Goal: Information Seeking & Learning: Learn about a topic

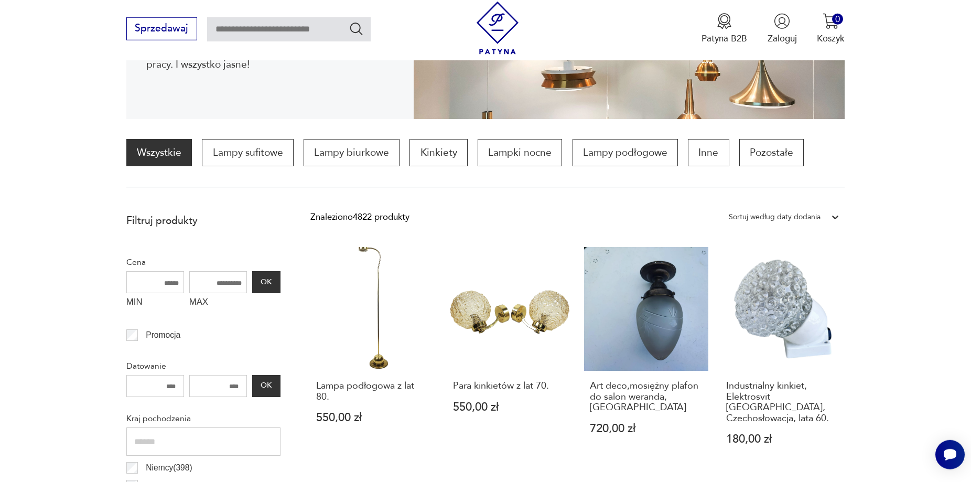
scroll to position [263, 0]
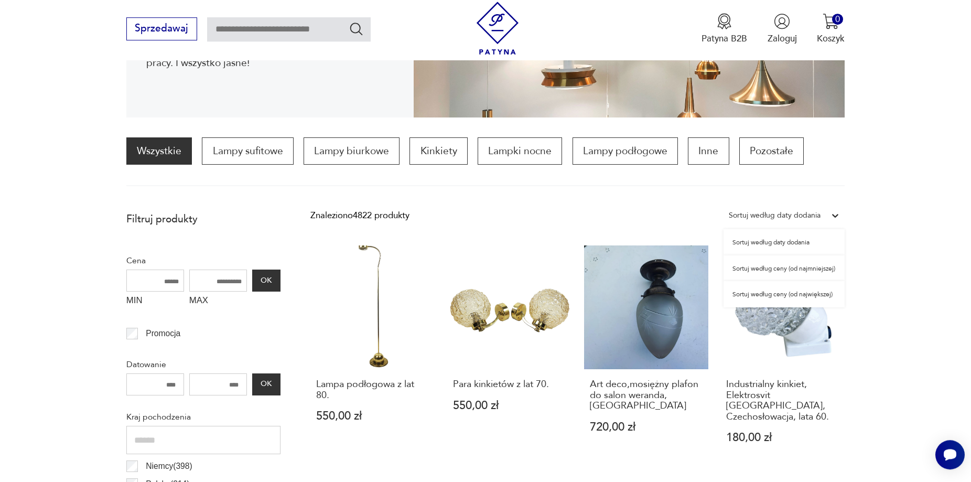
click at [840, 215] on icon at bounding box center [835, 215] width 10 height 10
click at [816, 268] on div "Sortuj według ceny (od najmniejszej)" at bounding box center [784, 268] width 121 height 26
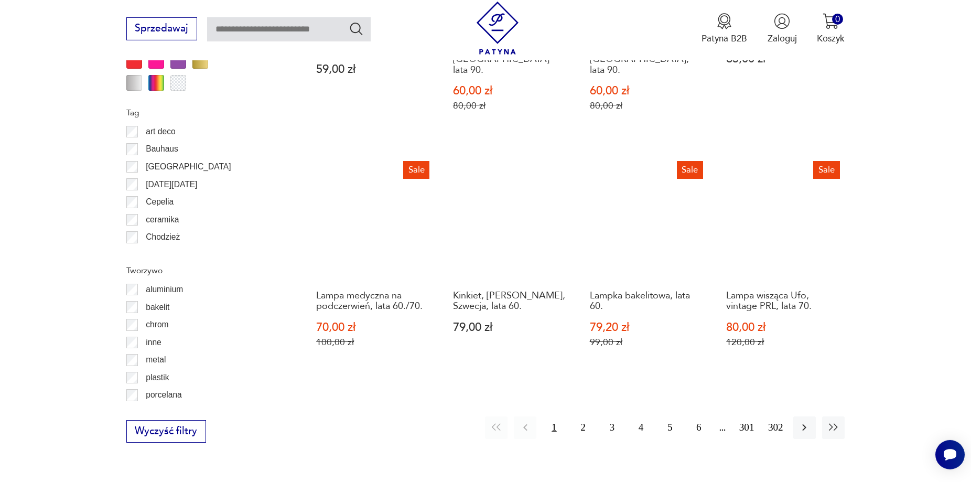
scroll to position [1121, 0]
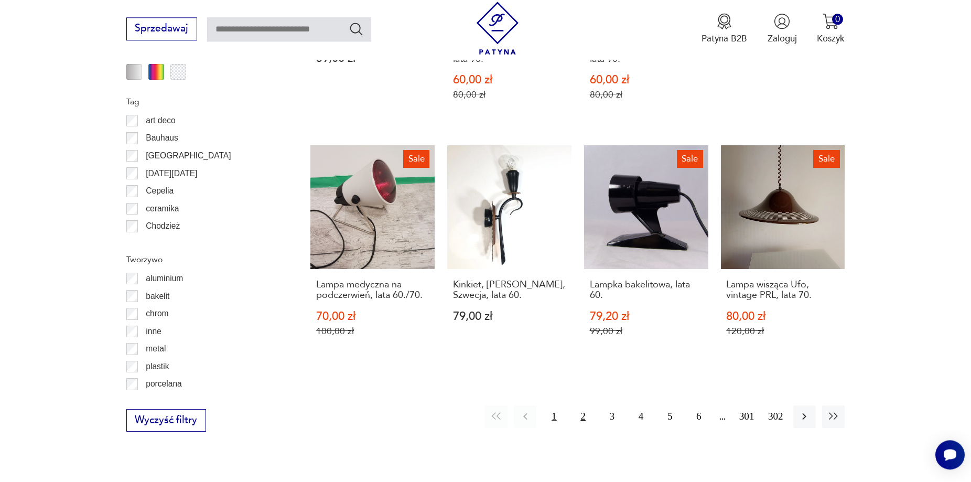
click at [584, 405] on button "2" at bounding box center [583, 416] width 23 height 23
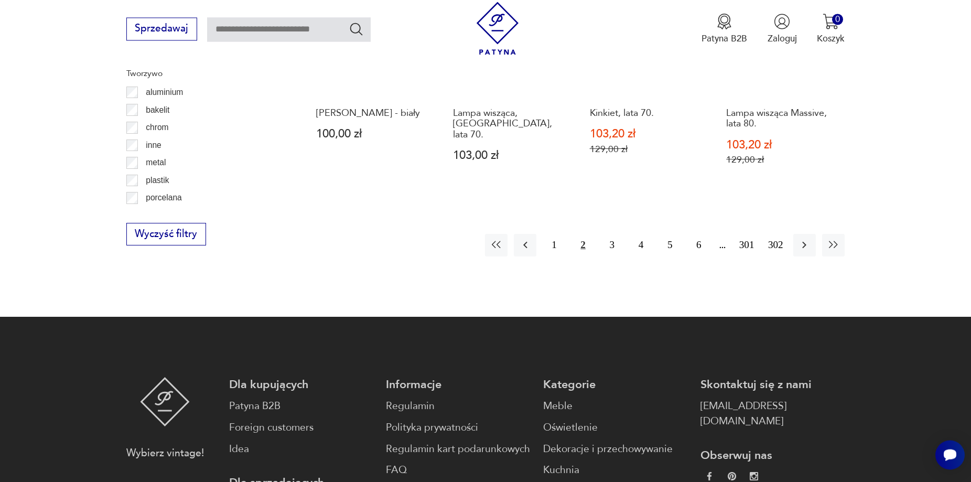
scroll to position [1308, 0]
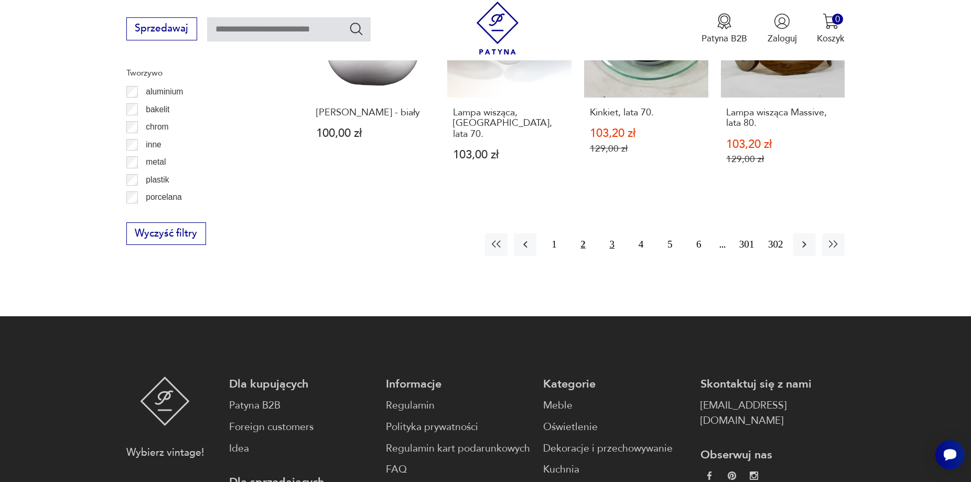
click at [611, 233] on button "3" at bounding box center [612, 244] width 23 height 23
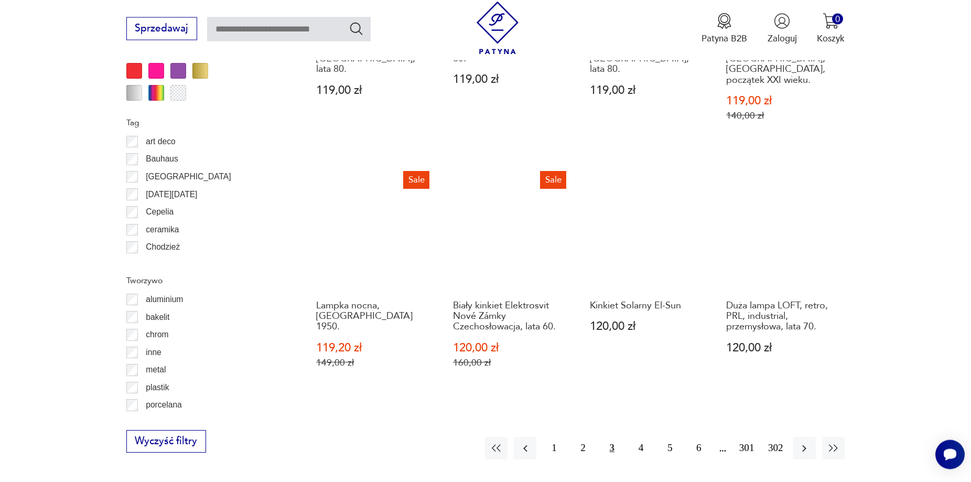
scroll to position [1109, 0]
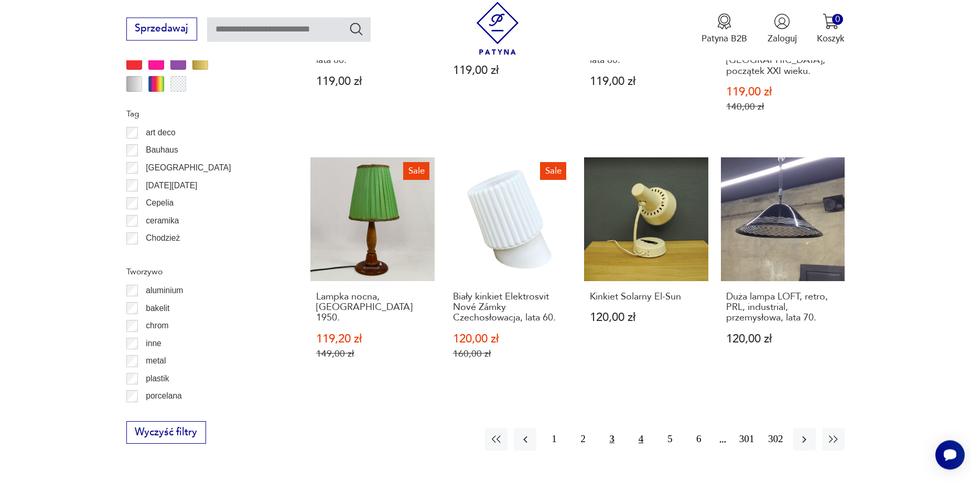
click at [642, 431] on button "4" at bounding box center [641, 439] width 23 height 23
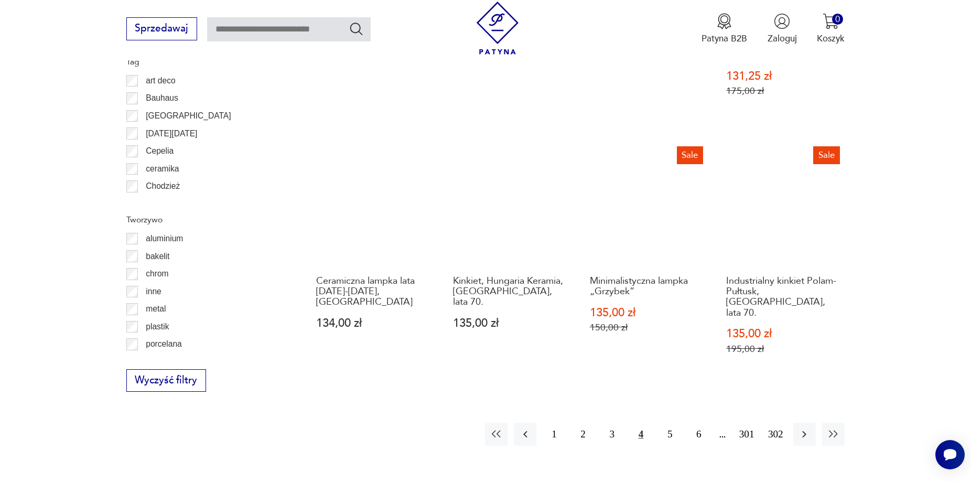
scroll to position [1161, 0]
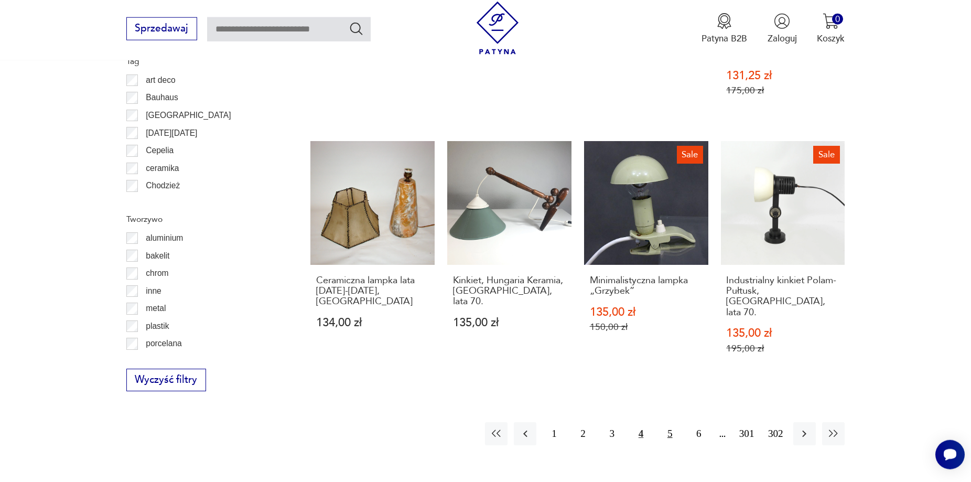
click at [669, 422] on button "5" at bounding box center [670, 433] width 23 height 23
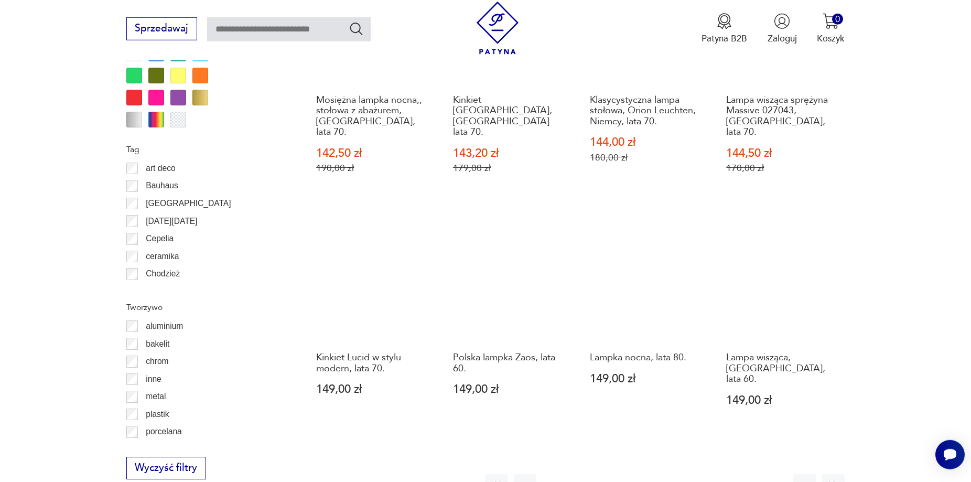
scroll to position [1120, 0]
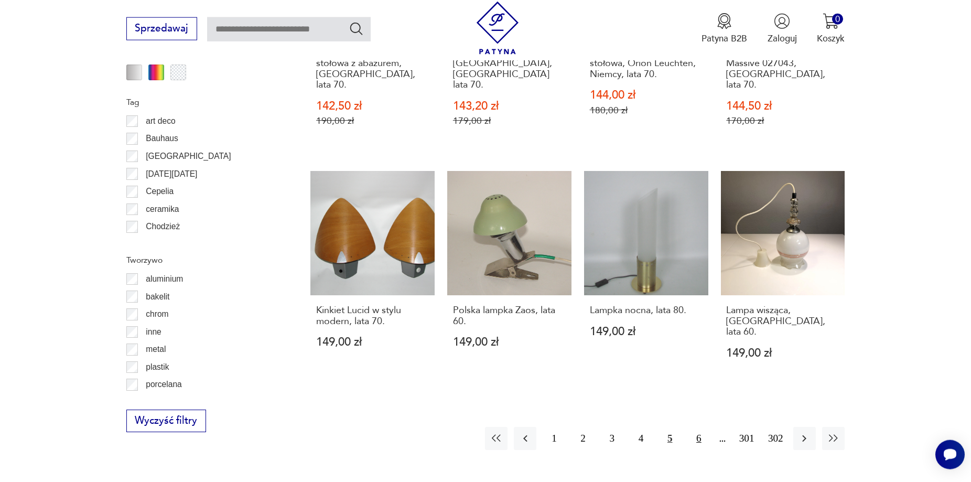
click at [700, 427] on button "6" at bounding box center [699, 438] width 23 height 23
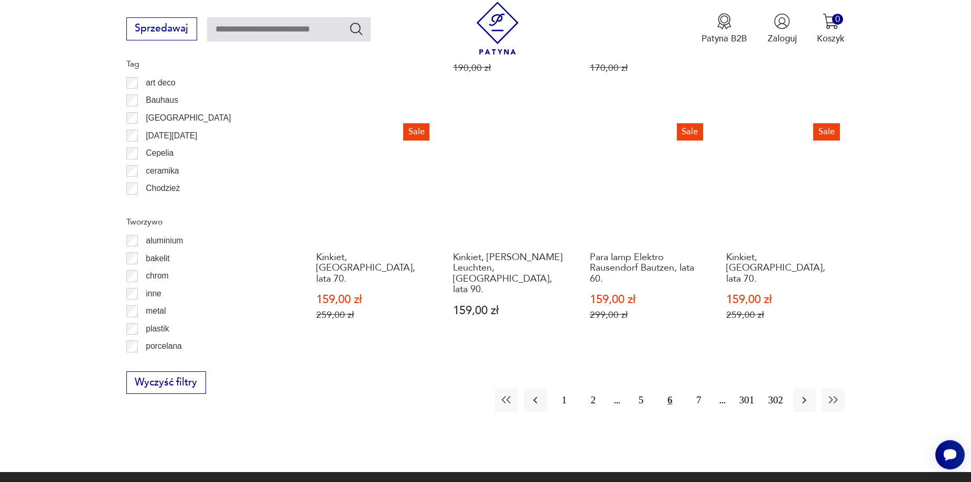
scroll to position [1160, 0]
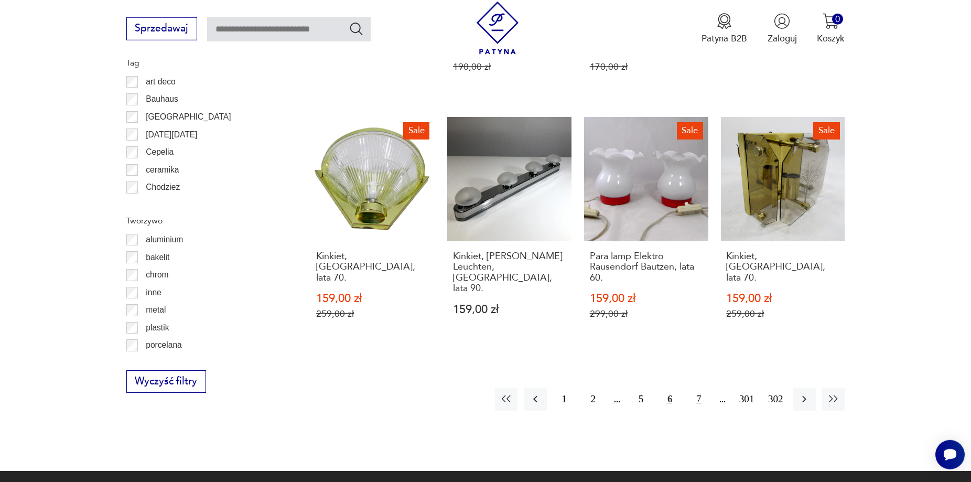
click at [698, 388] on button "7" at bounding box center [699, 399] width 23 height 23
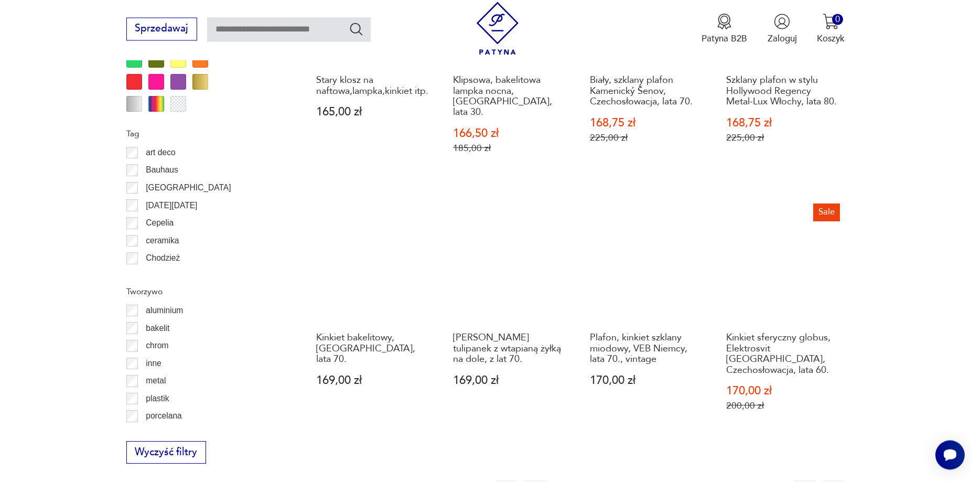
scroll to position [1092, 0]
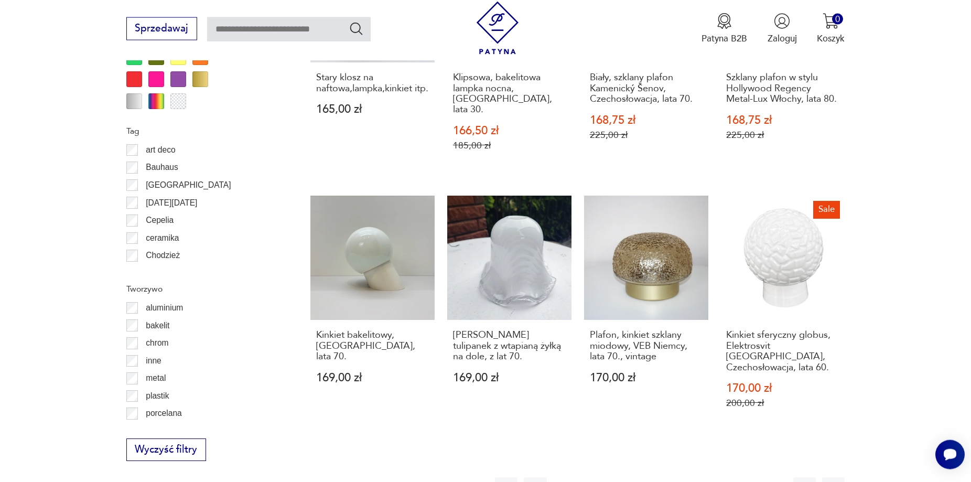
click at [697, 477] on button "8" at bounding box center [699, 488] width 23 height 23
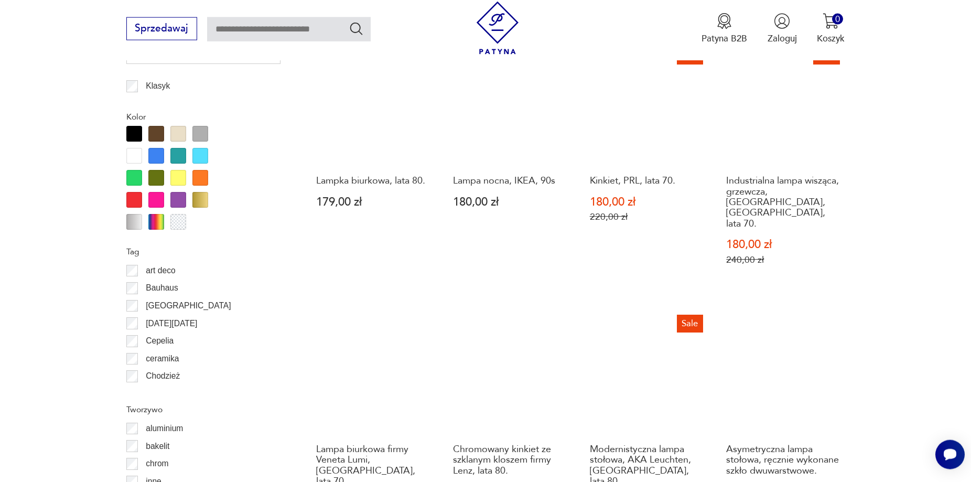
scroll to position [1062, 0]
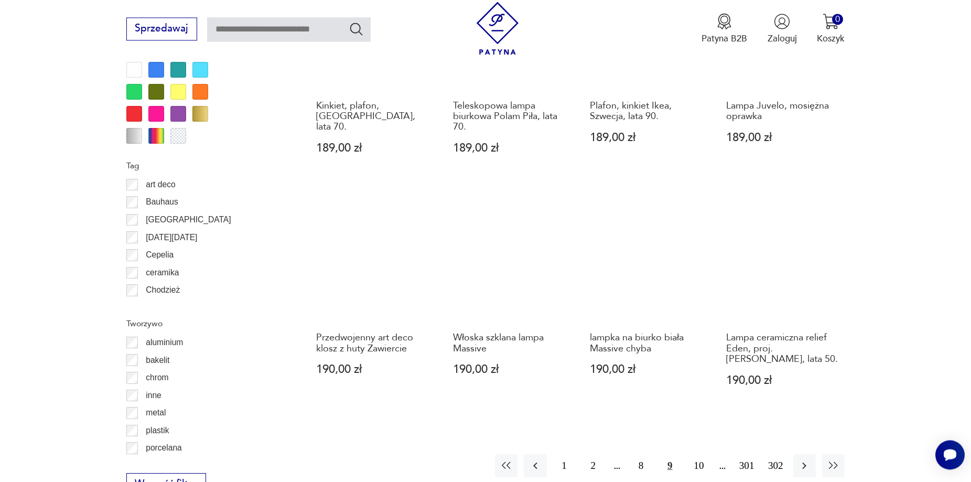
scroll to position [1064, 0]
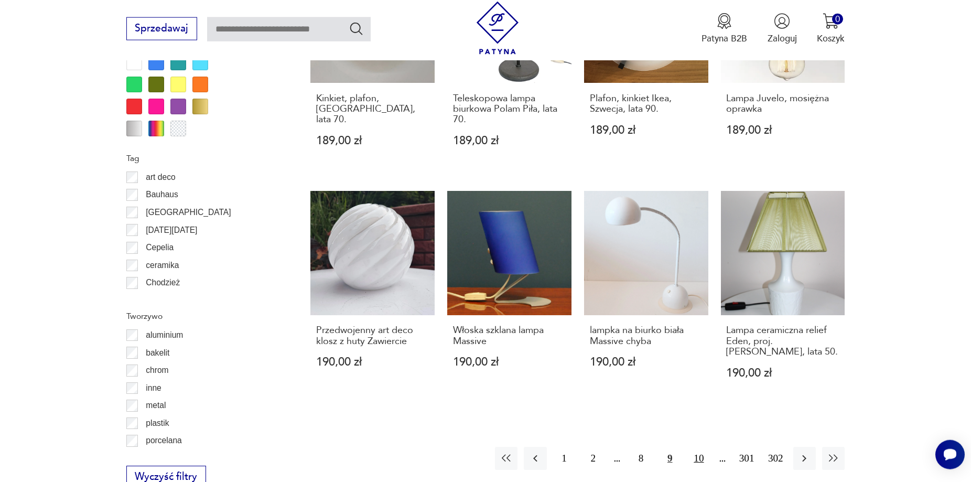
click at [699, 447] on button "10" at bounding box center [699, 458] width 23 height 23
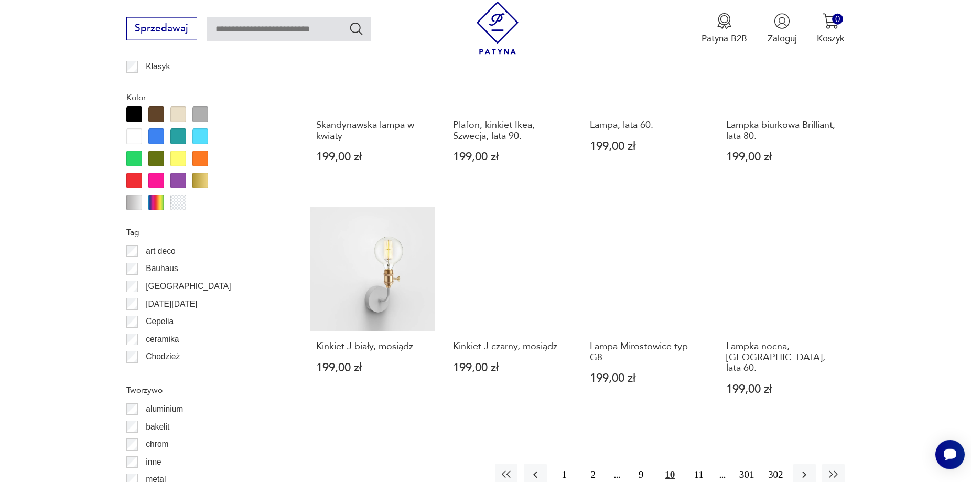
scroll to position [1088, 0]
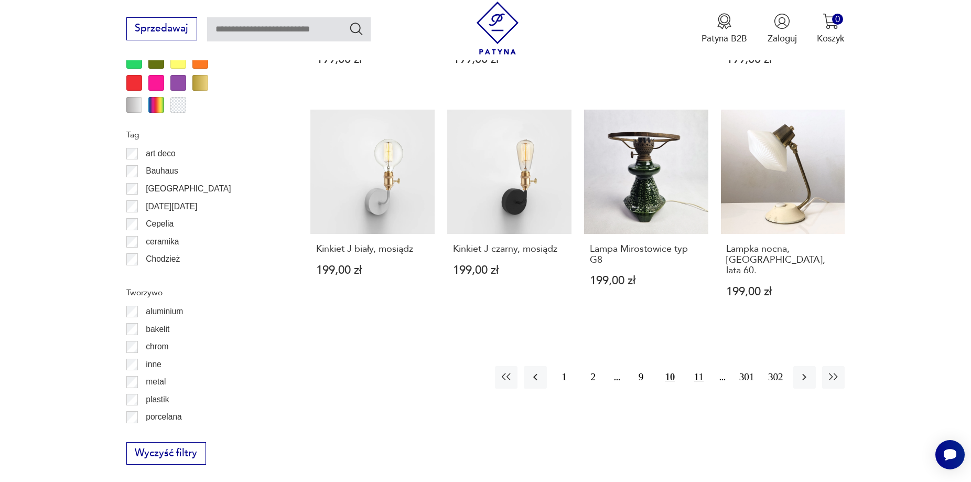
click at [698, 366] on button "11" at bounding box center [699, 377] width 23 height 23
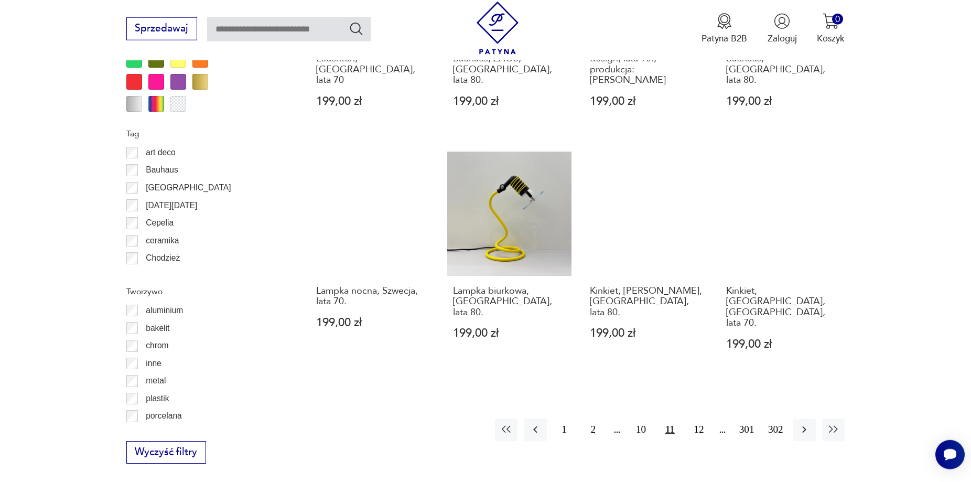
scroll to position [1089, 0]
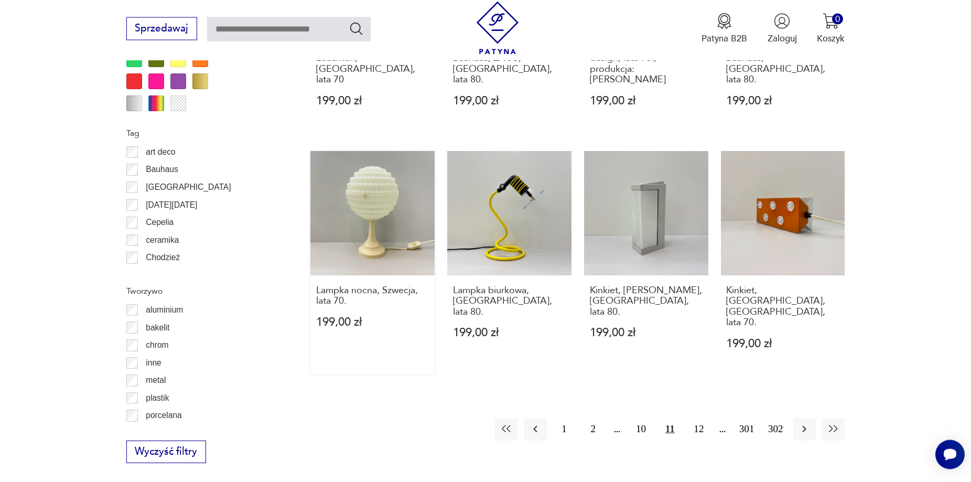
click at [381, 170] on link "Lampka nocna, Szwecja, lata 70. 199,00 zł" at bounding box center [373, 262] width 124 height 223
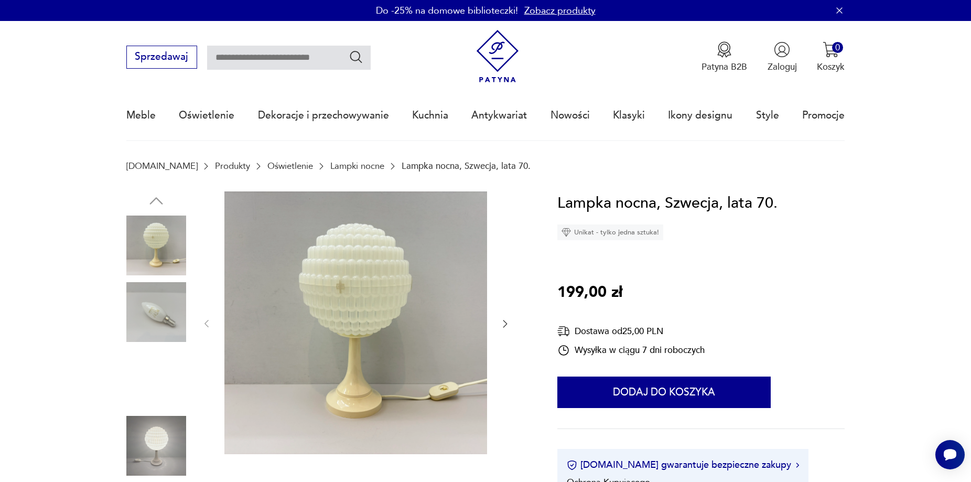
click at [374, 287] on img at bounding box center [355, 322] width 263 height 263
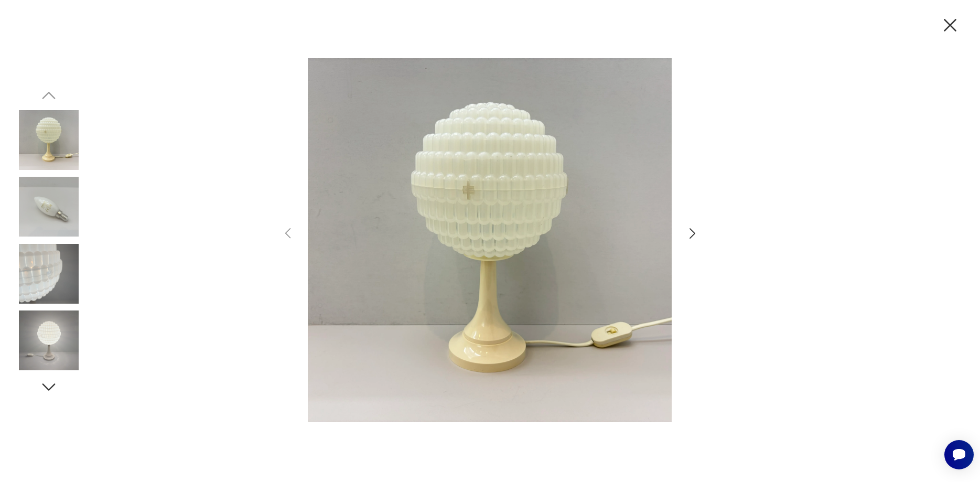
click at [695, 238] on icon "button" at bounding box center [692, 233] width 15 height 15
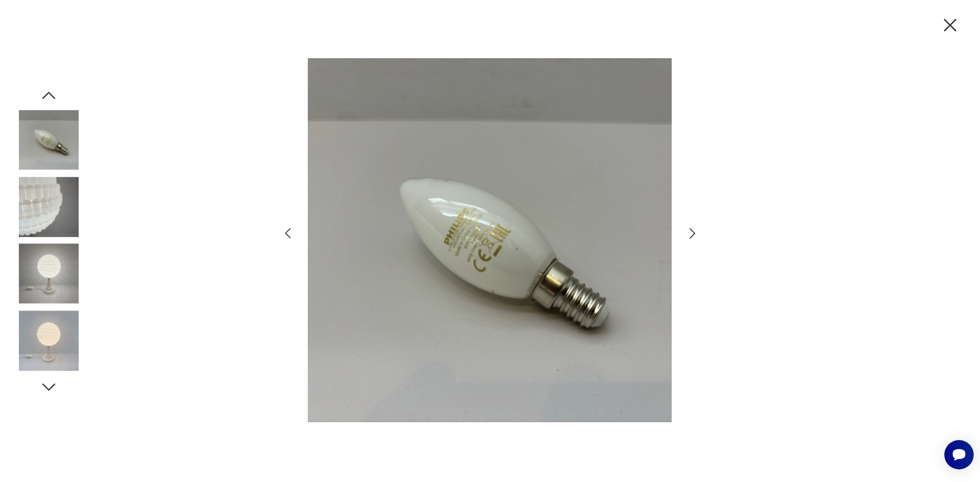
click at [695, 238] on icon "button" at bounding box center [692, 233] width 15 height 15
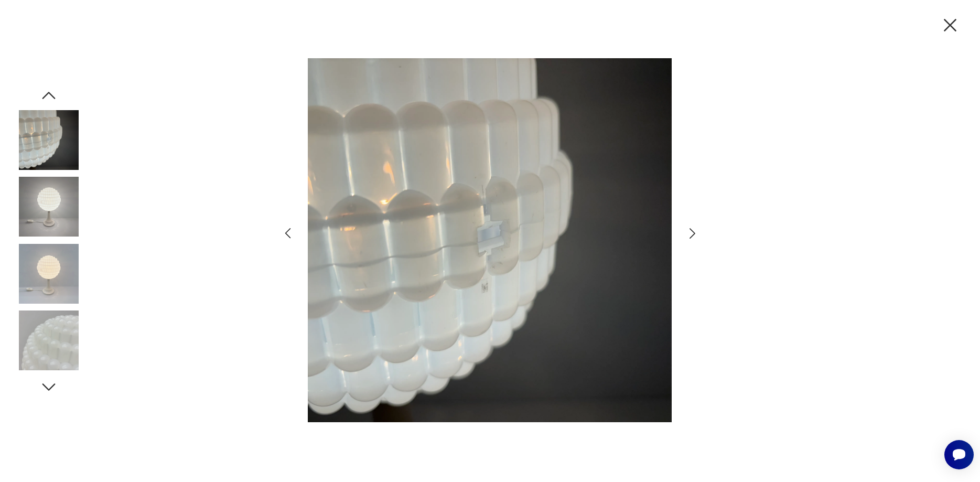
click at [695, 238] on icon "button" at bounding box center [692, 233] width 15 height 15
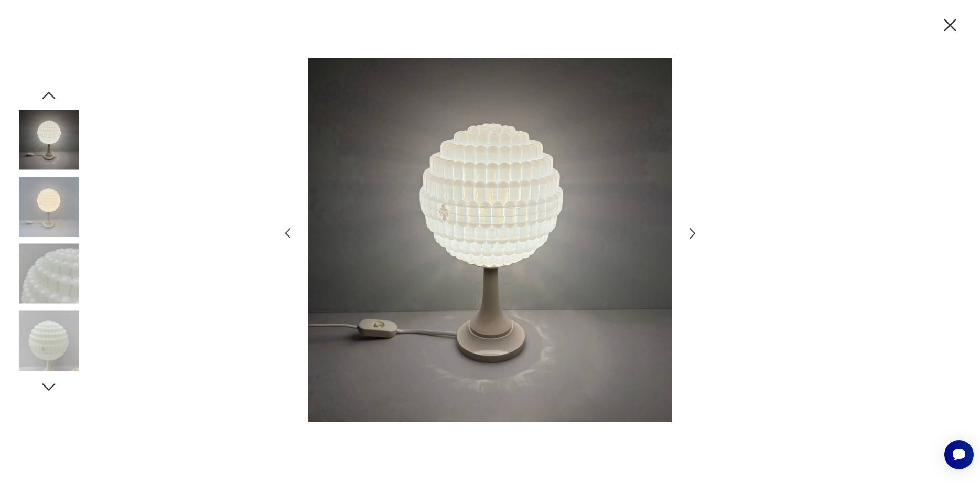
click at [695, 238] on icon "button" at bounding box center [692, 233] width 15 height 15
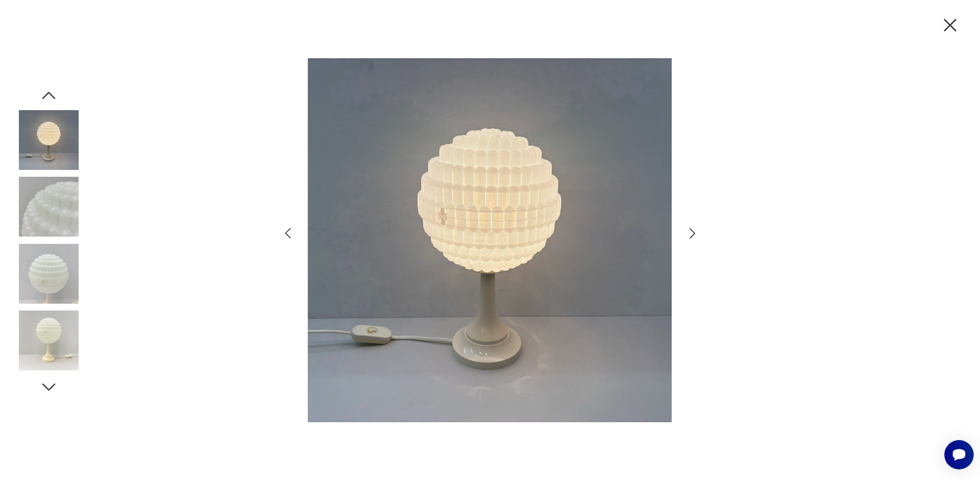
click at [695, 238] on icon "button" at bounding box center [692, 233] width 15 height 15
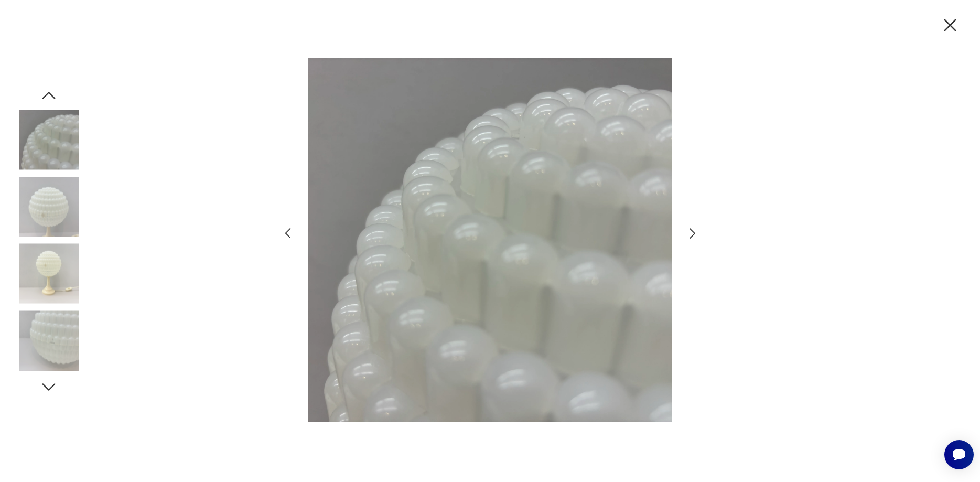
click at [695, 238] on icon "button" at bounding box center [692, 233] width 15 height 15
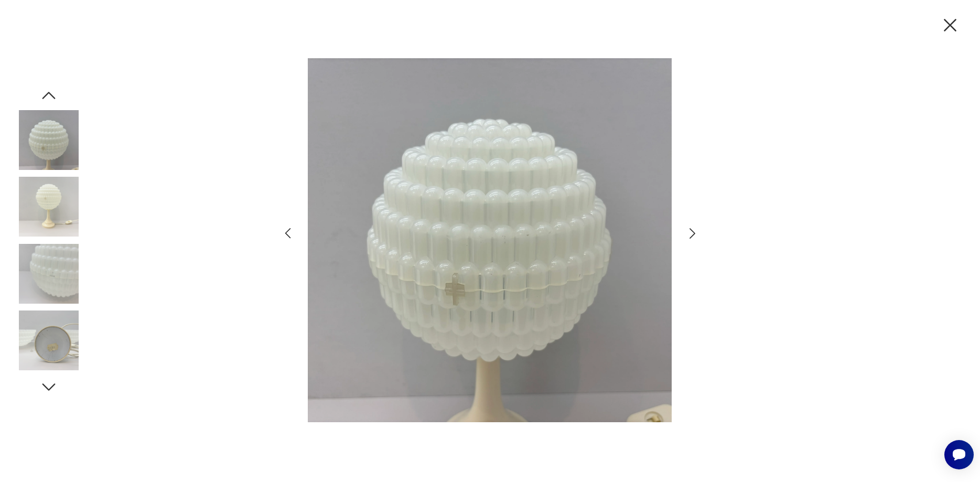
click at [952, 16] on icon "button" at bounding box center [950, 25] width 22 height 22
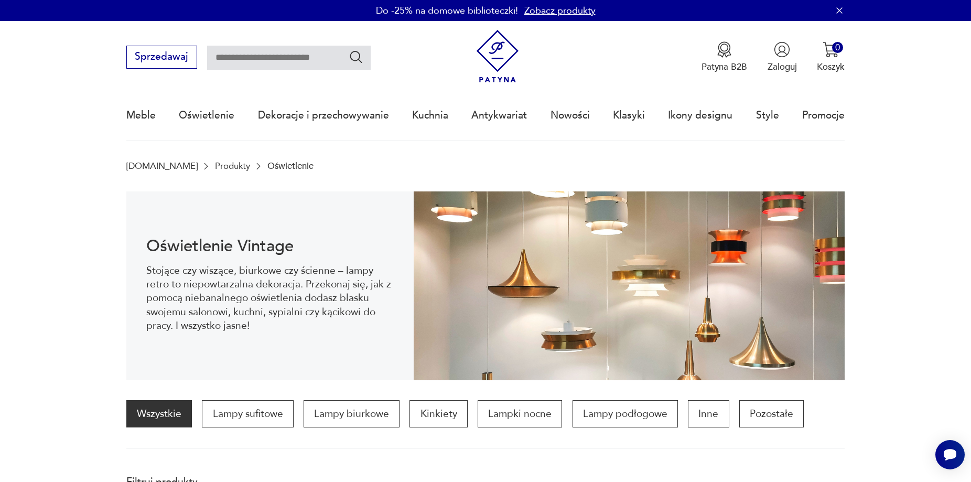
scroll to position [1205, 0]
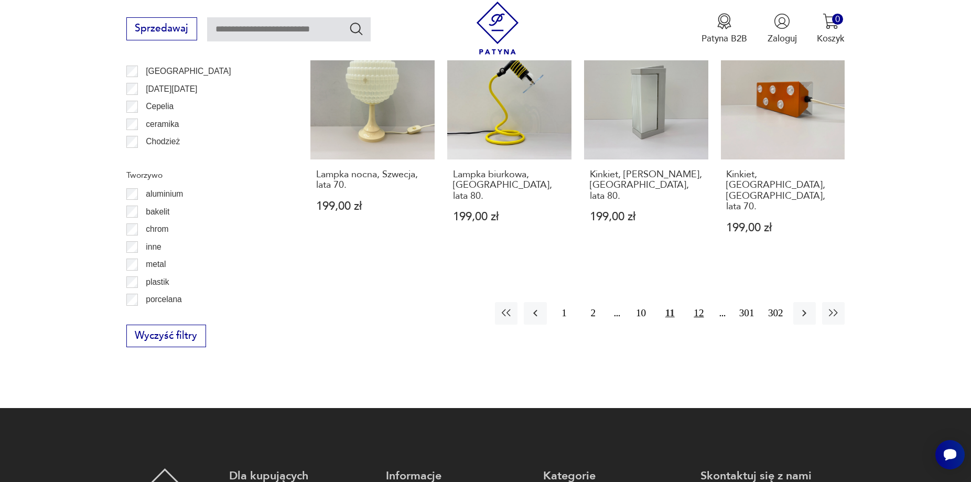
click at [702, 302] on button "12" at bounding box center [699, 313] width 23 height 23
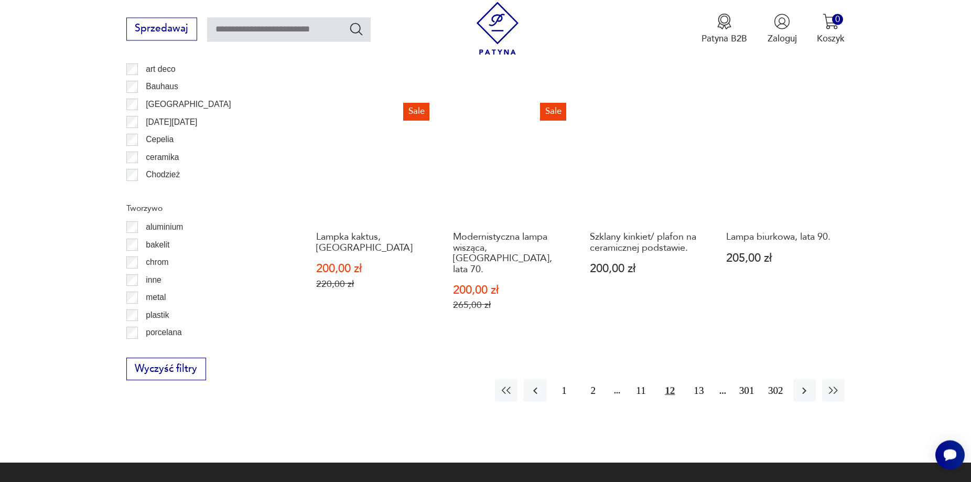
scroll to position [1173, 0]
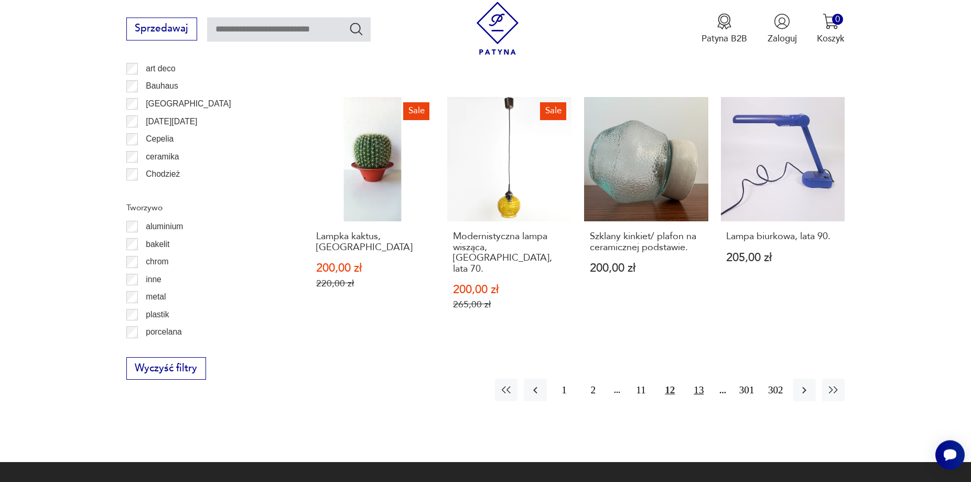
click at [697, 379] on button "13" at bounding box center [699, 390] width 23 height 23
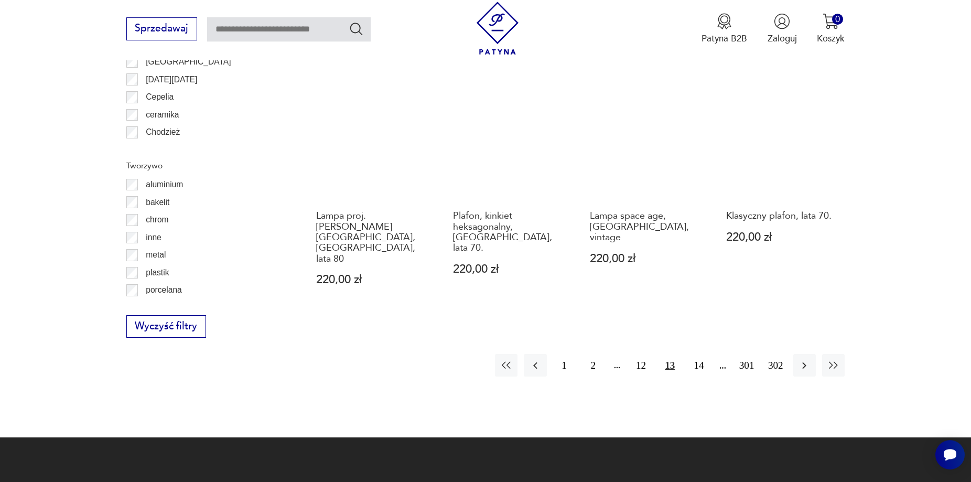
scroll to position [1214, 0]
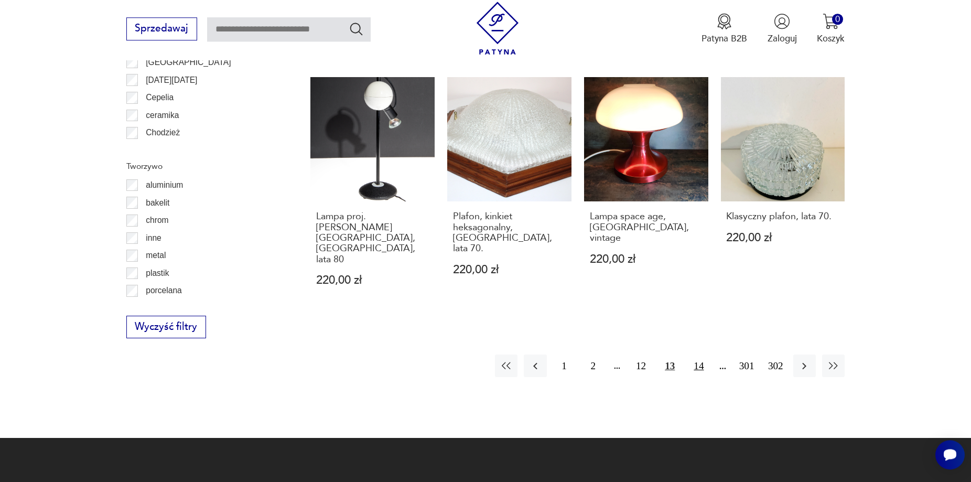
click at [698, 355] on button "14" at bounding box center [699, 366] width 23 height 23
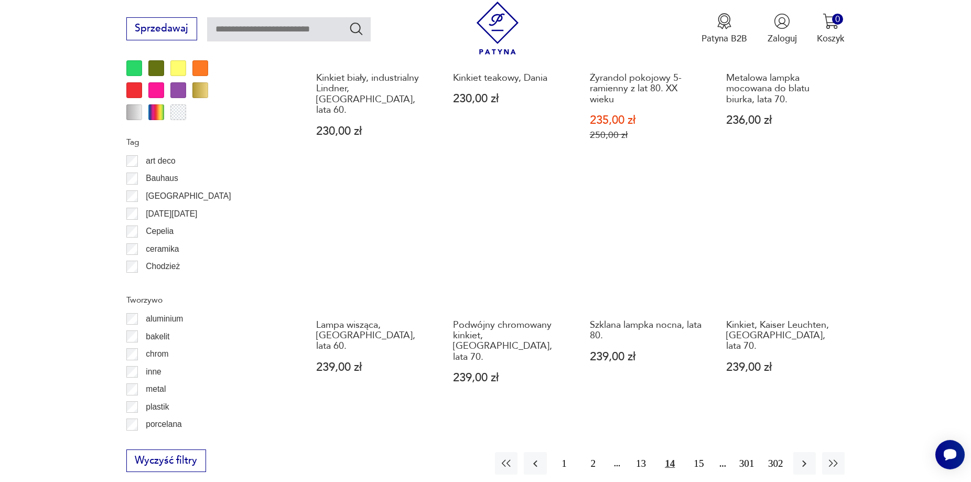
scroll to position [1081, 0]
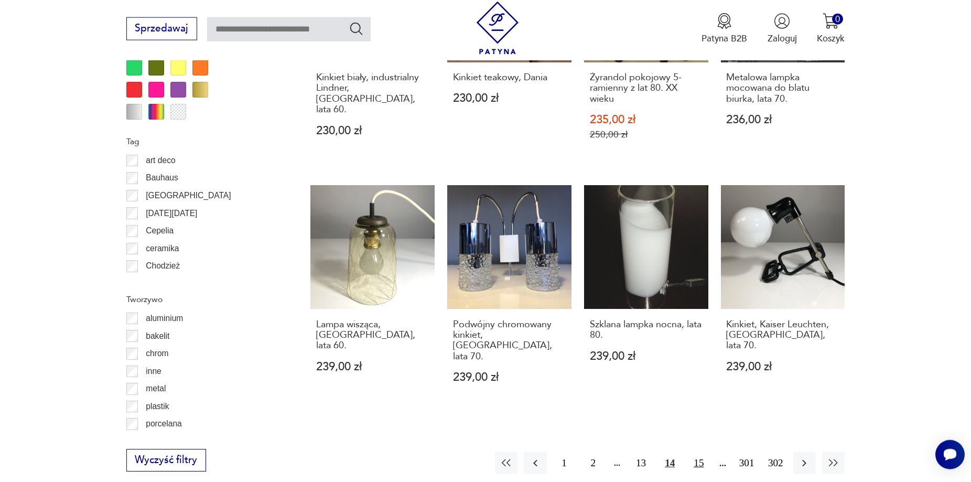
click at [700, 452] on button "15" at bounding box center [699, 463] width 23 height 23
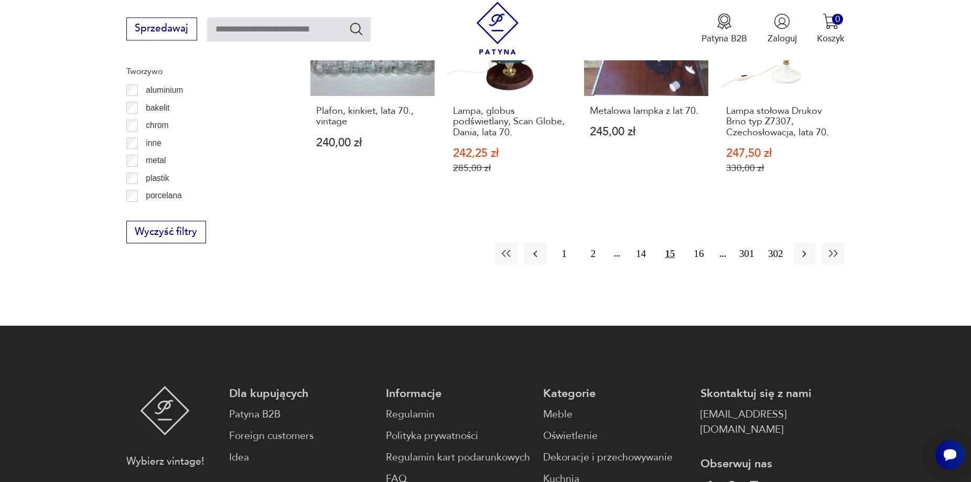
scroll to position [1310, 0]
click at [702, 242] on button "16" at bounding box center [699, 253] width 23 height 23
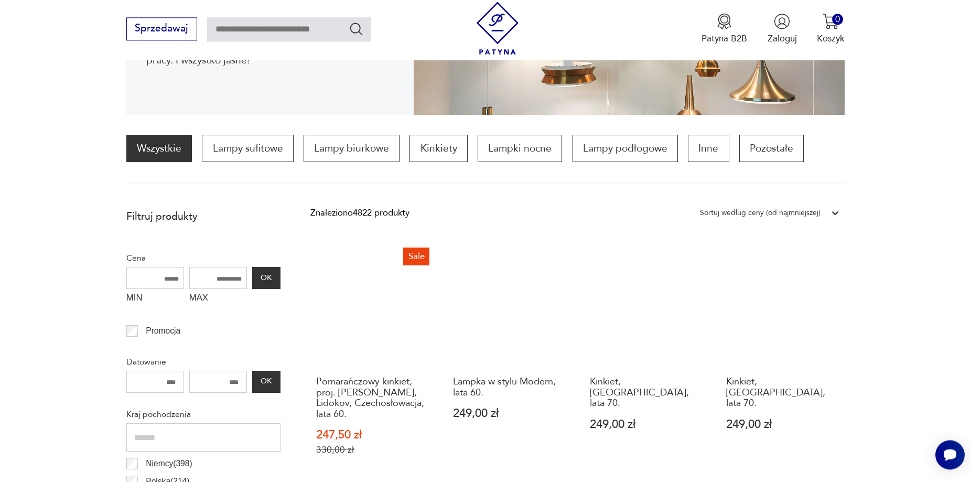
scroll to position [264, 0]
